Goal: Check status: Check status

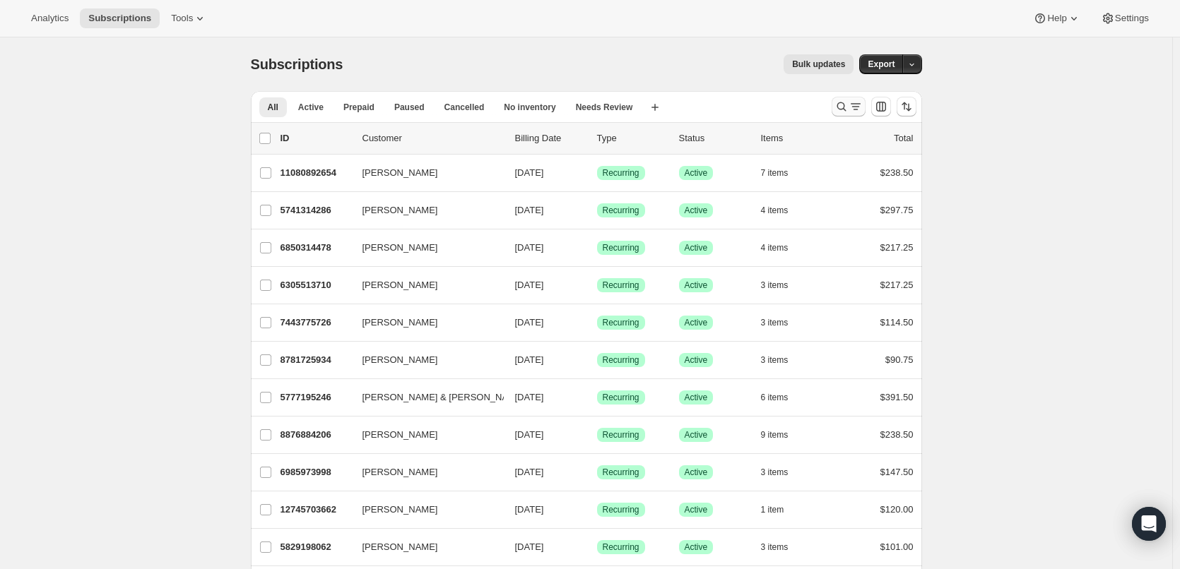
click at [857, 103] on icon "Search and filter results" at bounding box center [855, 107] width 14 height 14
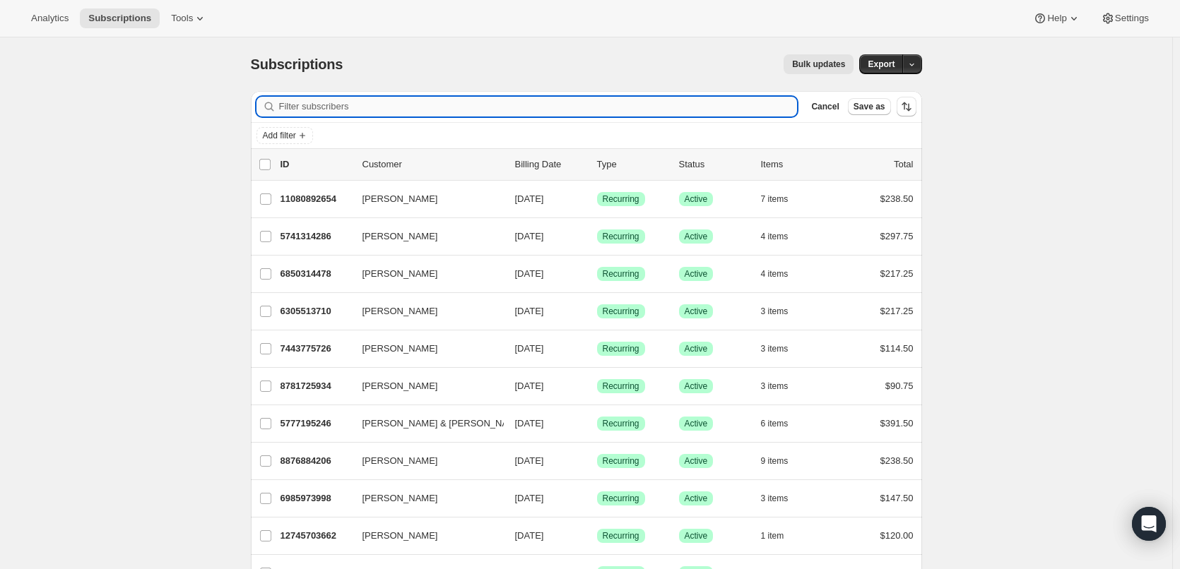
click at [392, 107] on input "Filter subscribers" at bounding box center [538, 107] width 518 height 20
click at [369, 109] on input "Filter subscribers" at bounding box center [538, 107] width 518 height 20
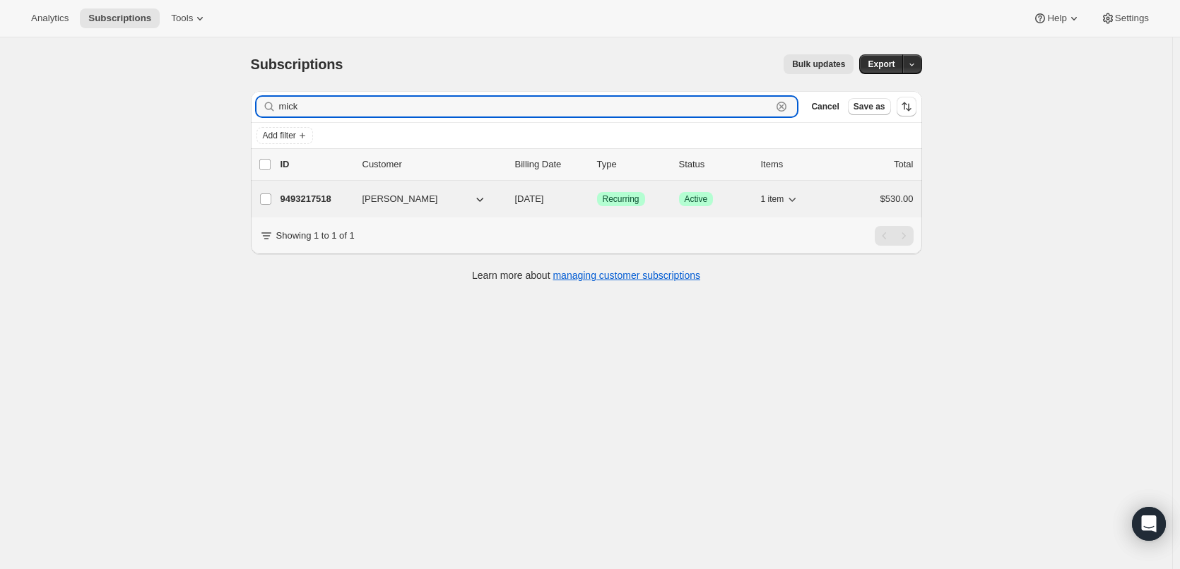
type input "mick"
click at [338, 195] on p "9493217518" at bounding box center [315, 199] width 71 height 14
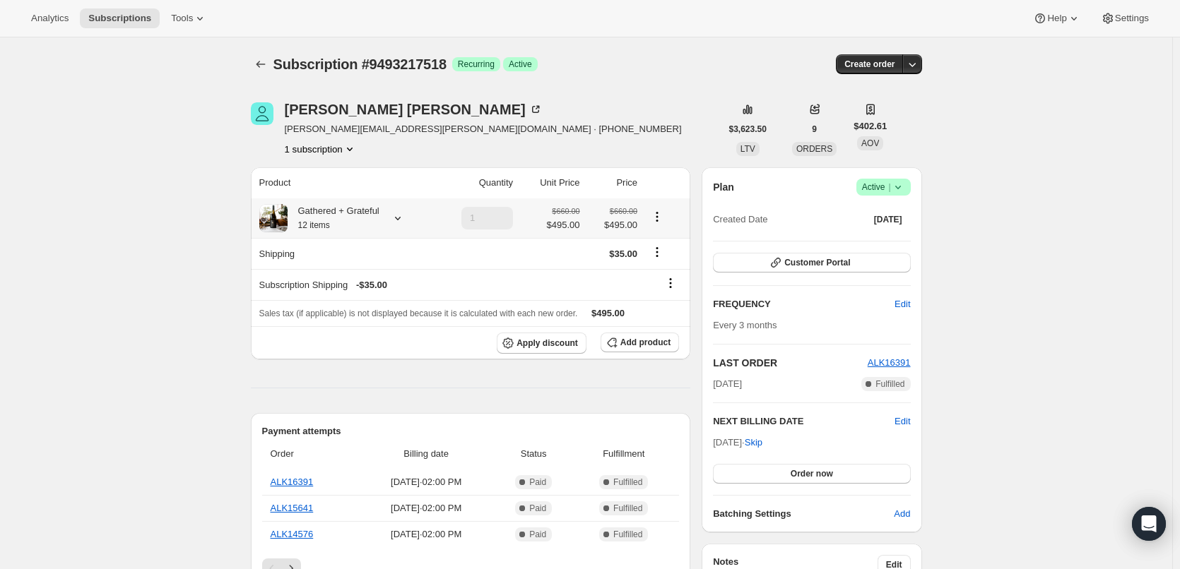
click at [403, 220] on icon at bounding box center [398, 218] width 14 height 14
click at [398, 215] on icon at bounding box center [398, 218] width 14 height 14
click at [359, 209] on div "Gathered + Grateful 12 items" at bounding box center [333, 218] width 92 height 28
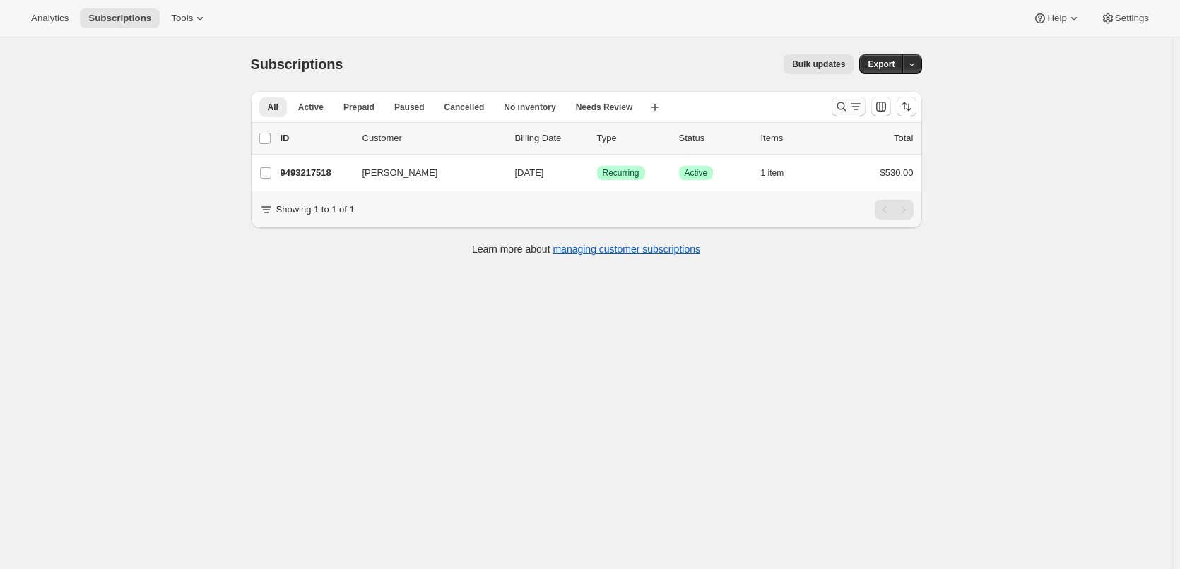
click at [848, 104] on icon "Search and filter results" at bounding box center [841, 107] width 14 height 14
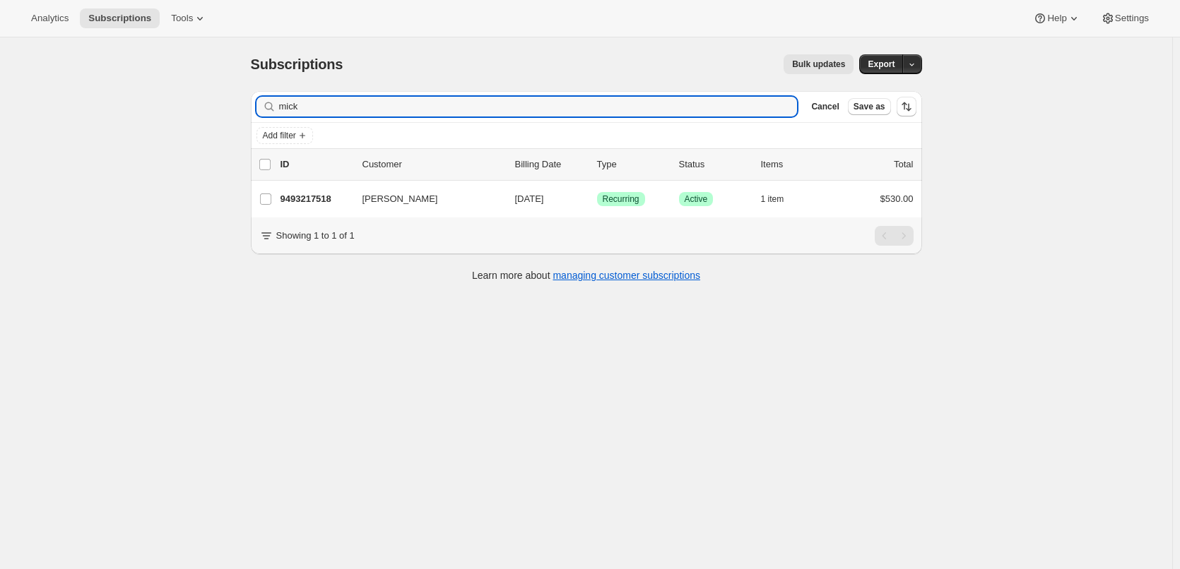
drag, startPoint x: 350, startPoint y: 101, endPoint x: 234, endPoint y: 95, distance: 116.0
click at [234, 95] on div "Subscriptions. This page is ready Subscriptions Bulk updates More actions Bulk …" at bounding box center [586, 321] width 1172 height 569
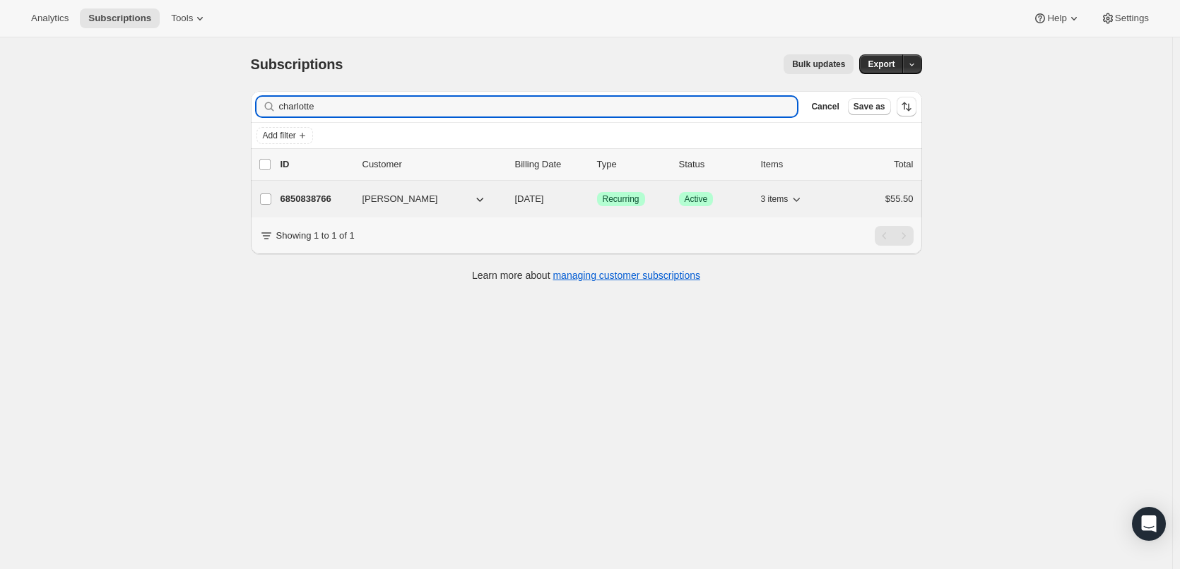
type input "charlotte"
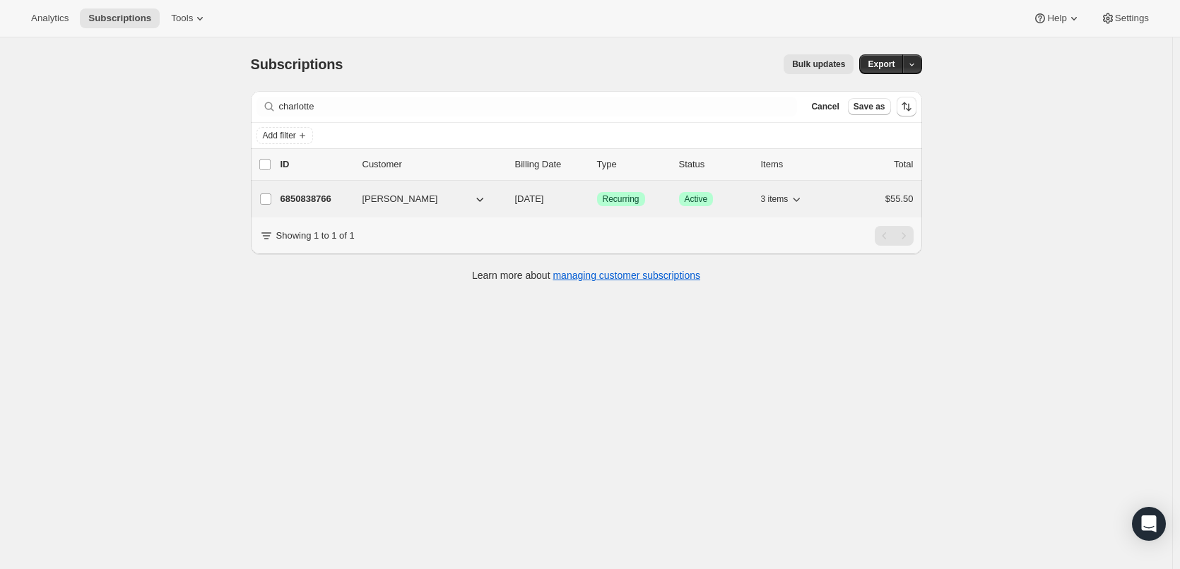
click at [328, 193] on p "6850838766" at bounding box center [315, 199] width 71 height 14
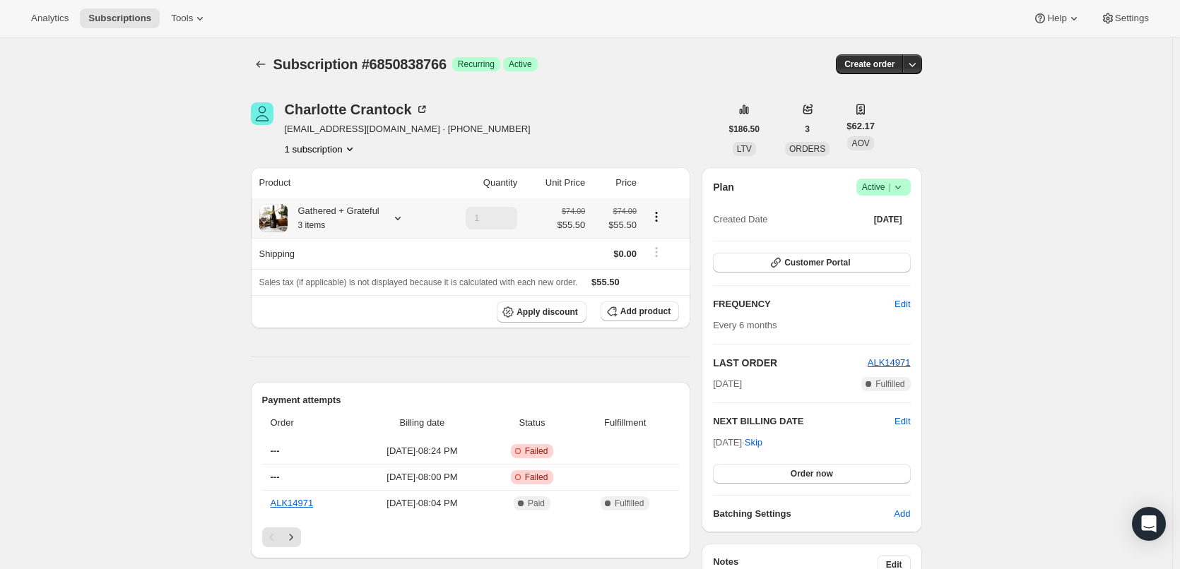
click at [401, 218] on icon at bounding box center [398, 218] width 14 height 14
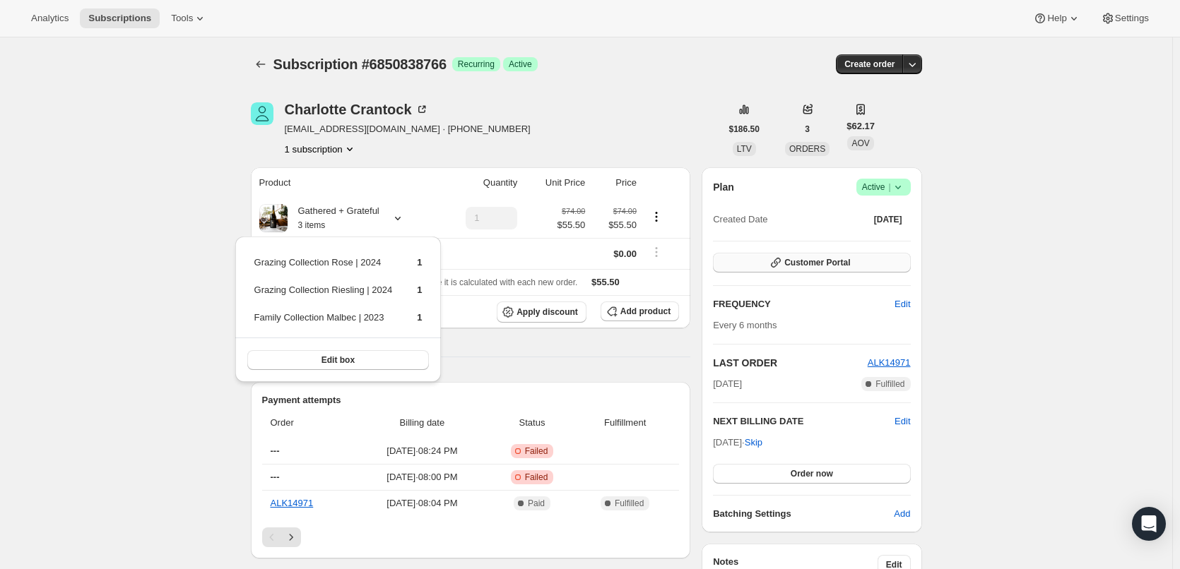
click at [855, 264] on button "Customer Portal" at bounding box center [811, 263] width 197 height 20
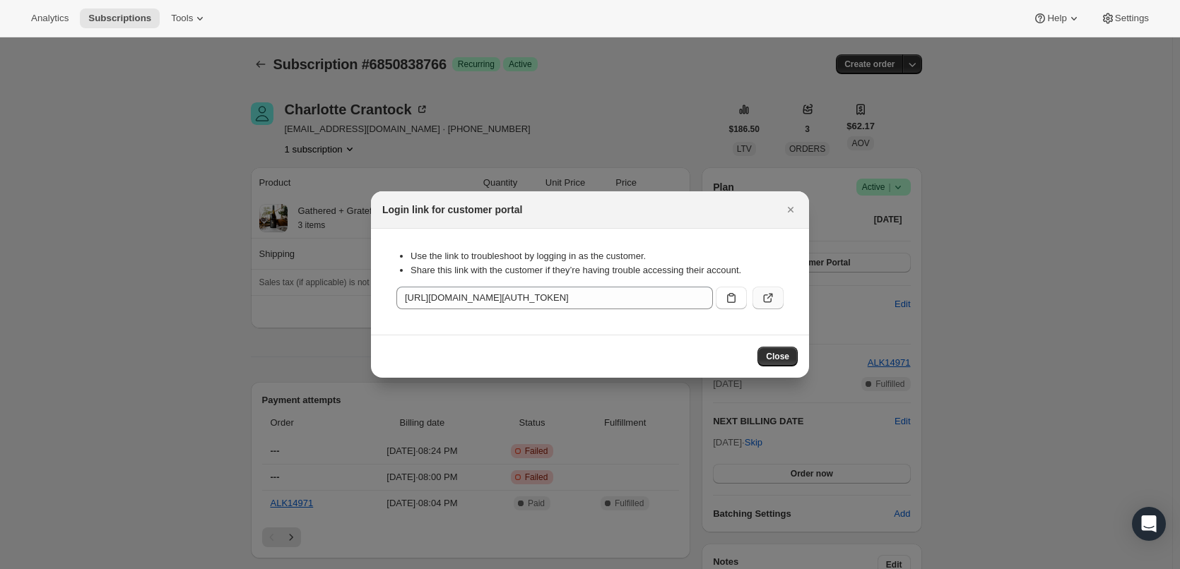
click at [761, 295] on icon ":r3i:" at bounding box center [768, 298] width 14 height 14
click at [793, 205] on icon "Close" at bounding box center [790, 210] width 14 height 14
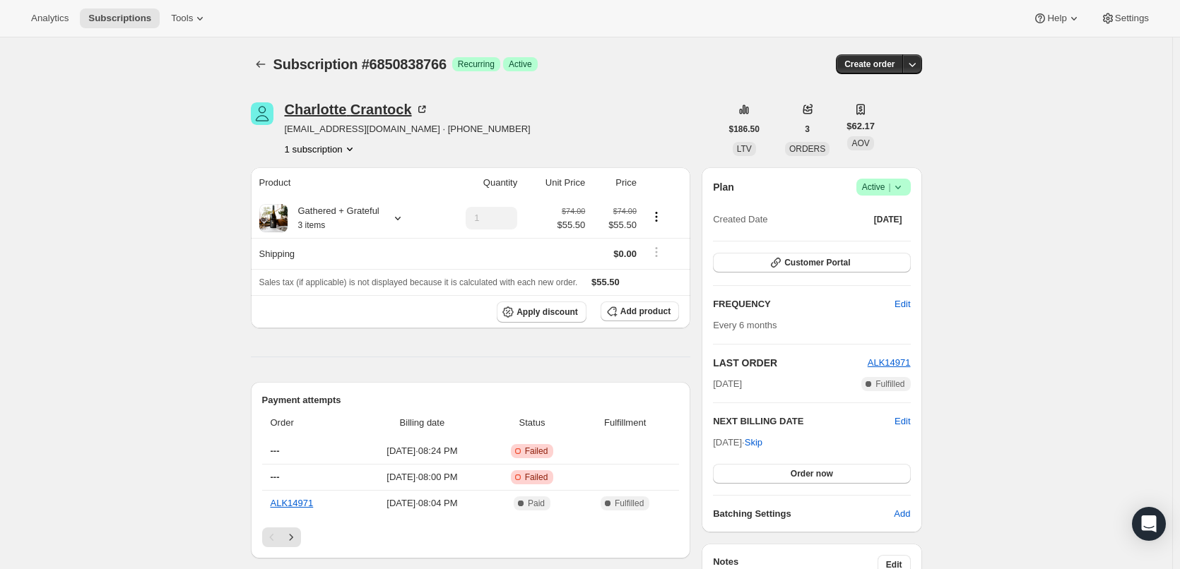
click at [312, 109] on div "[PERSON_NAME]" at bounding box center [357, 109] width 144 height 14
